Goal: Information Seeking & Learning: Learn about a topic

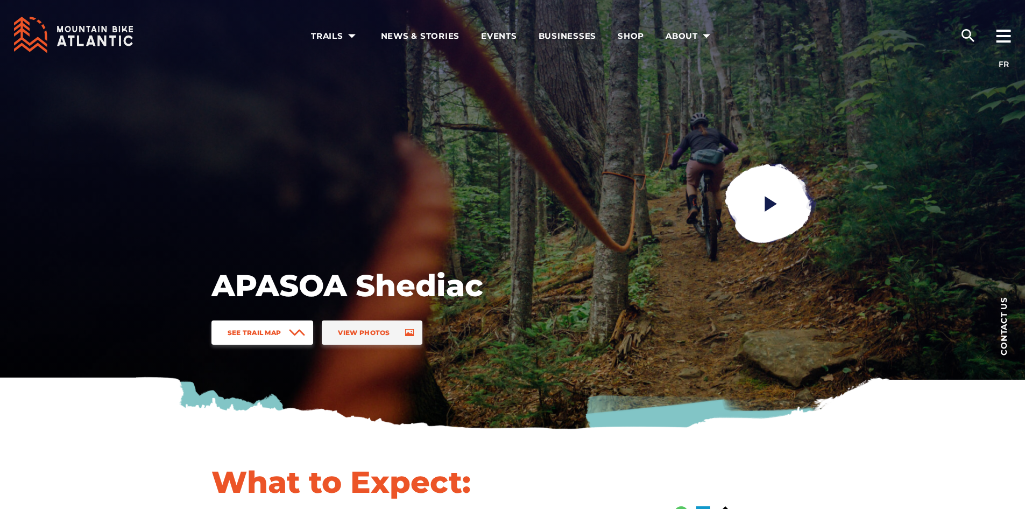
click at [293, 332] on icon at bounding box center [297, 332] width 14 height 5
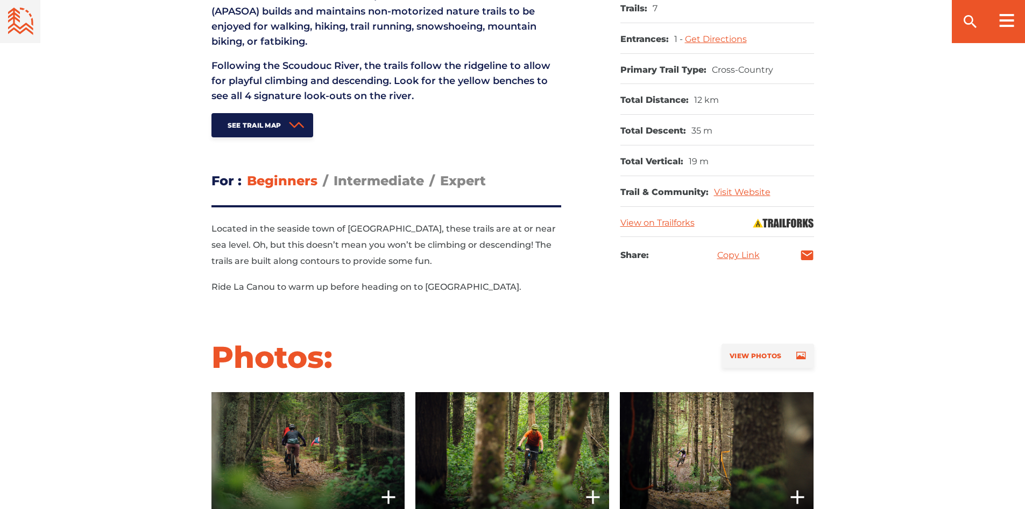
scroll to position [538, 0]
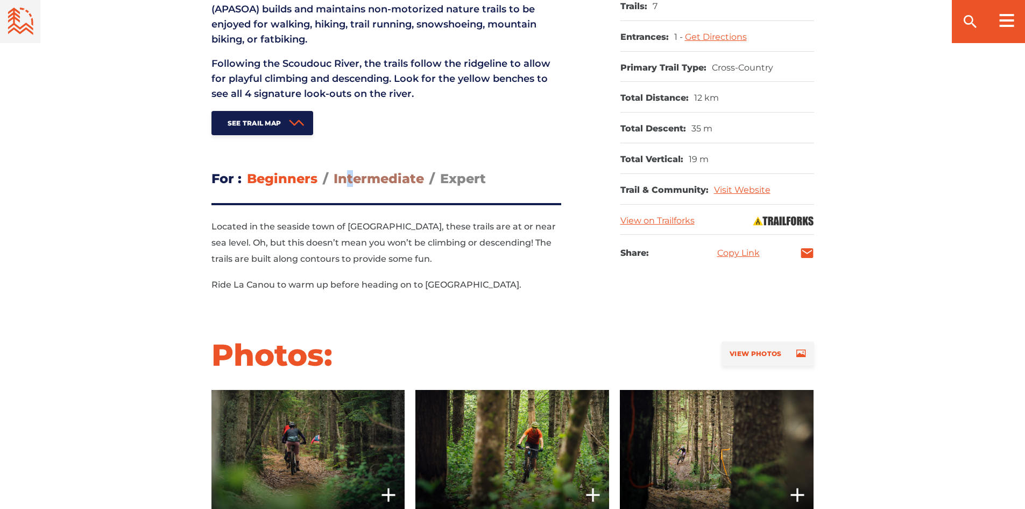
click at [350, 179] on span "Intermediate" at bounding box center [379, 179] width 90 height 16
click at [455, 177] on span "Expert" at bounding box center [463, 179] width 46 height 16
click at [440, 170] on input "Expert" at bounding box center [440, 170] width 0 height 0
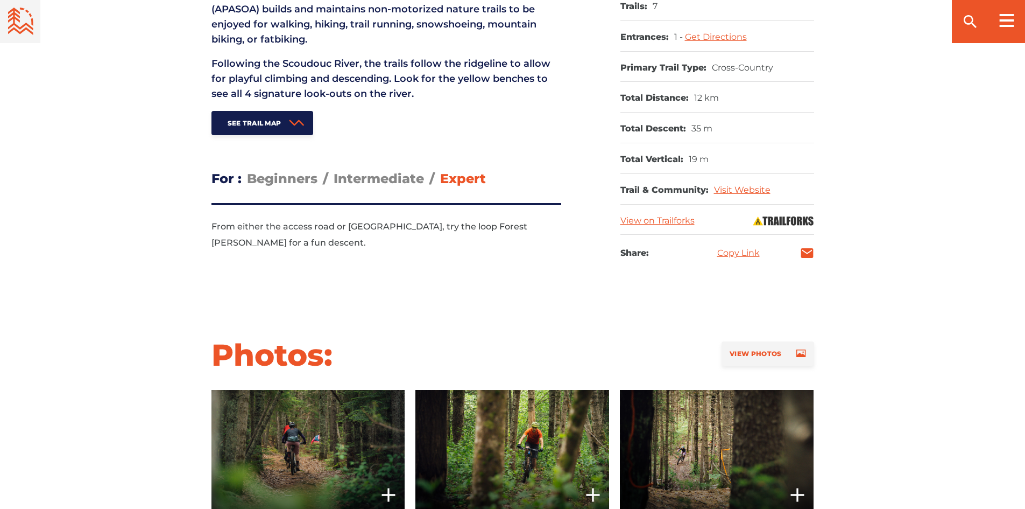
click at [346, 168] on header "For Beginners Intermediate Expert" at bounding box center [387, 178] width 350 height 23
click at [378, 183] on span "Intermediate" at bounding box center [379, 179] width 90 height 16
click at [334, 170] on input "Intermediate" at bounding box center [334, 170] width 0 height 0
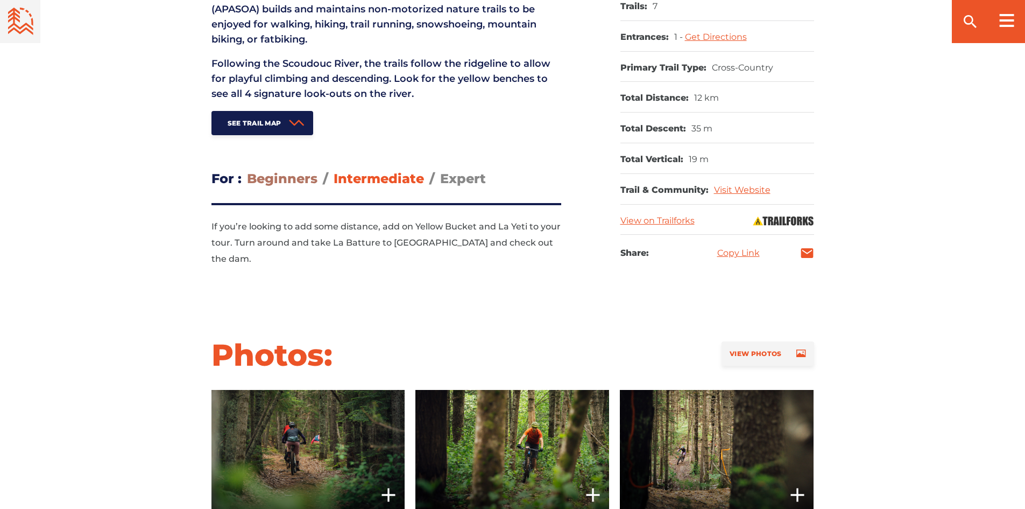
click at [267, 177] on span "Beginners" at bounding box center [282, 179] width 71 height 16
click at [247, 170] on input "Beginners" at bounding box center [247, 170] width 0 height 0
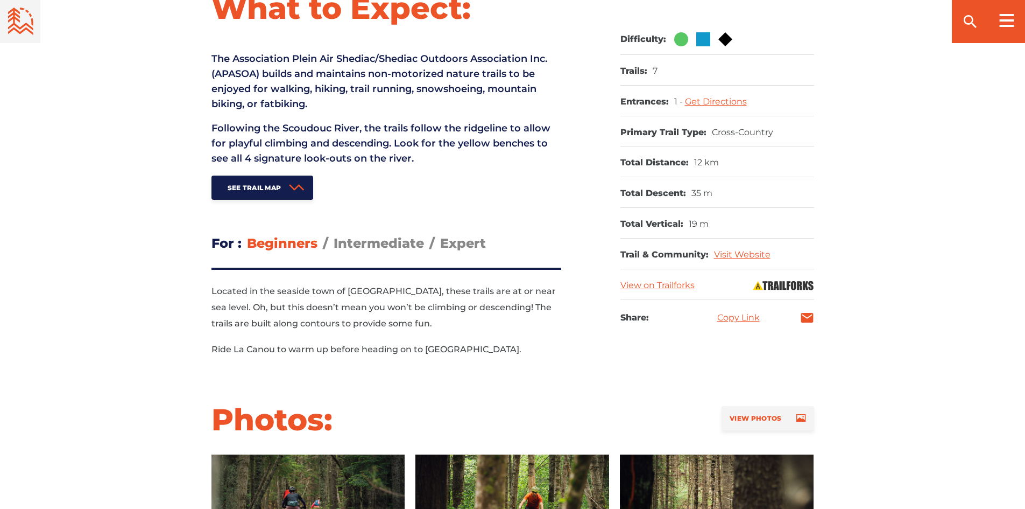
scroll to position [377, 0]
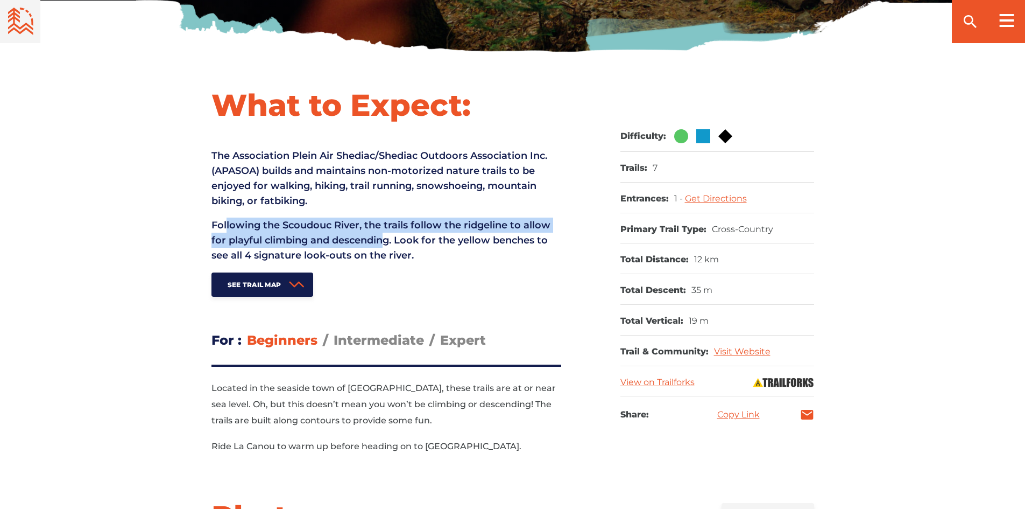
drag, startPoint x: 250, startPoint y: 222, endPoint x: 390, endPoint y: 237, distance: 140.1
click at [390, 237] on p "Following the Scoudouc River, the trails follow the ridgeline to allow for play…" at bounding box center [387, 239] width 350 height 45
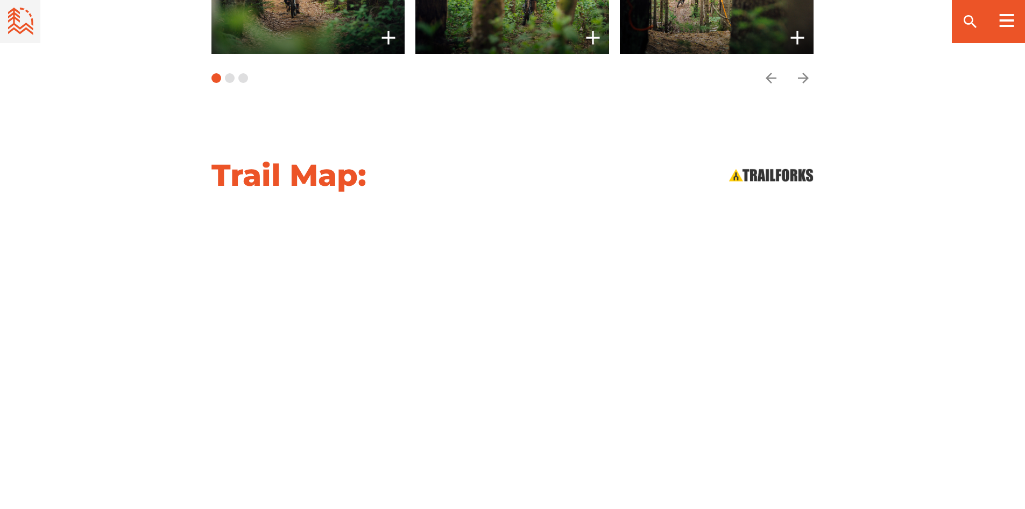
scroll to position [1023, 0]
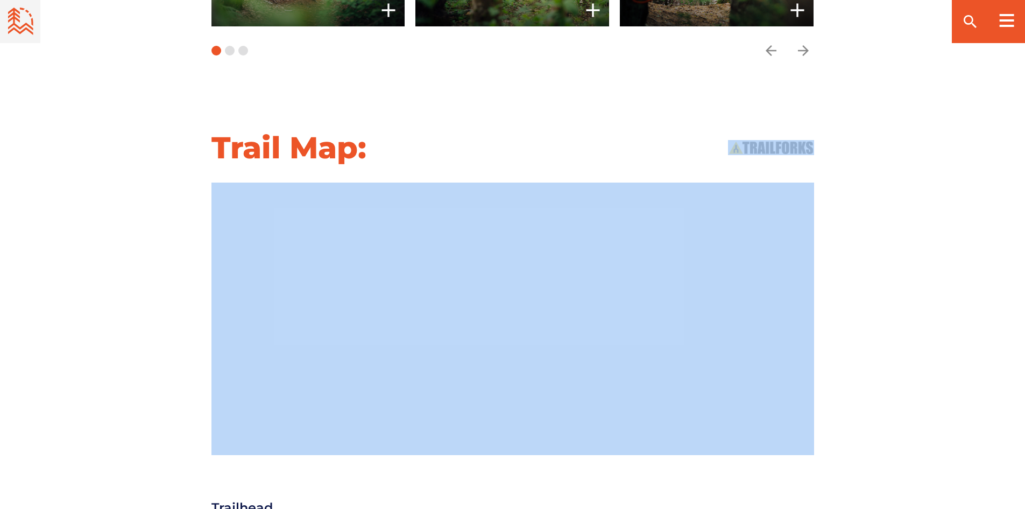
drag, startPoint x: 401, startPoint y: 119, endPoint x: 405, endPoint y: 186, distance: 67.4
